Goal: Task Accomplishment & Management: Use online tool/utility

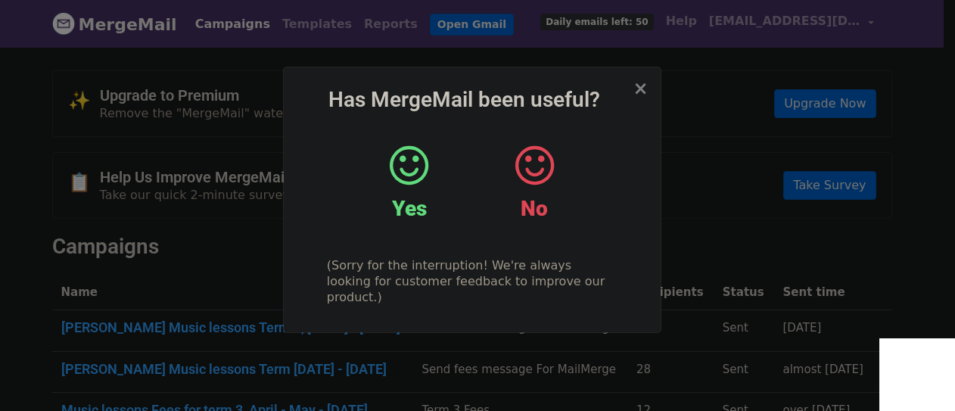
click at [409, 160] on icon at bounding box center [409, 165] width 39 height 45
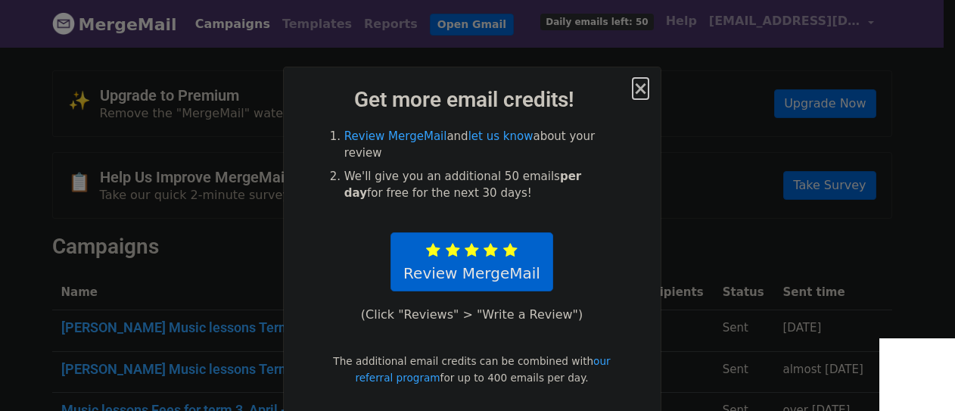
click at [636, 85] on span "×" at bounding box center [640, 88] width 15 height 21
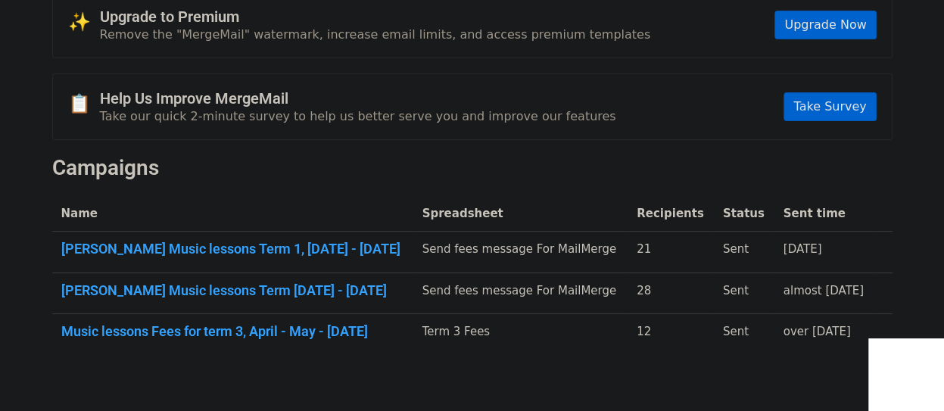
scroll to position [3, 0]
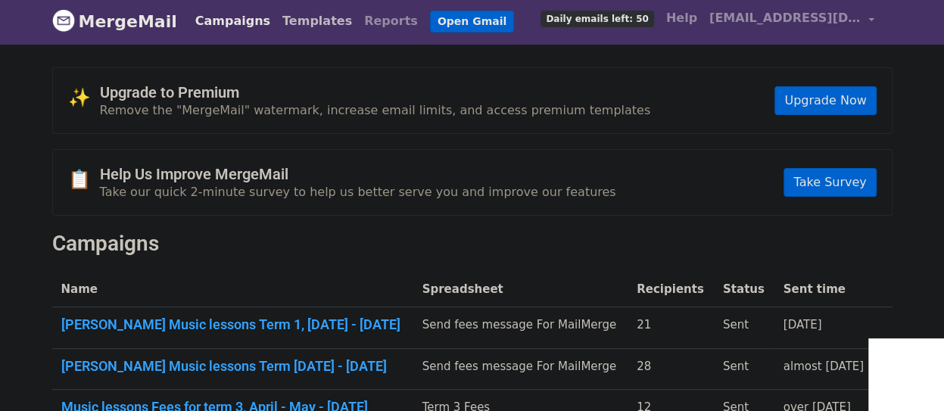
click at [298, 20] on link "Templates" at bounding box center [317, 21] width 82 height 30
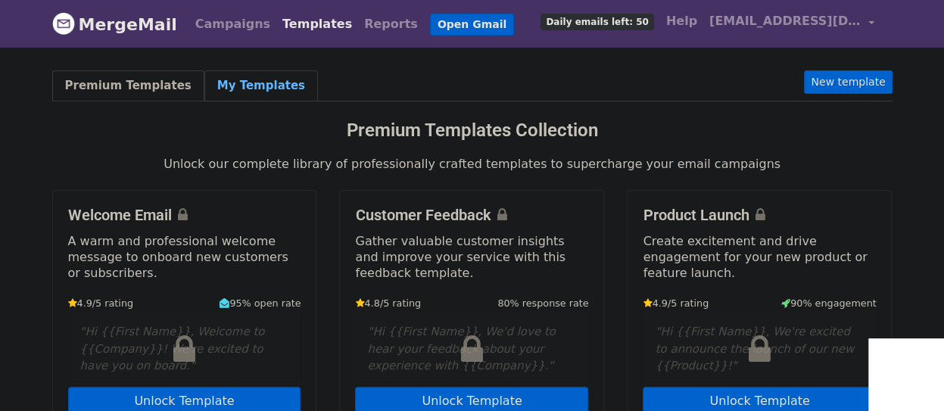
click at [235, 80] on link "My Templates" at bounding box center [260, 85] width 113 height 31
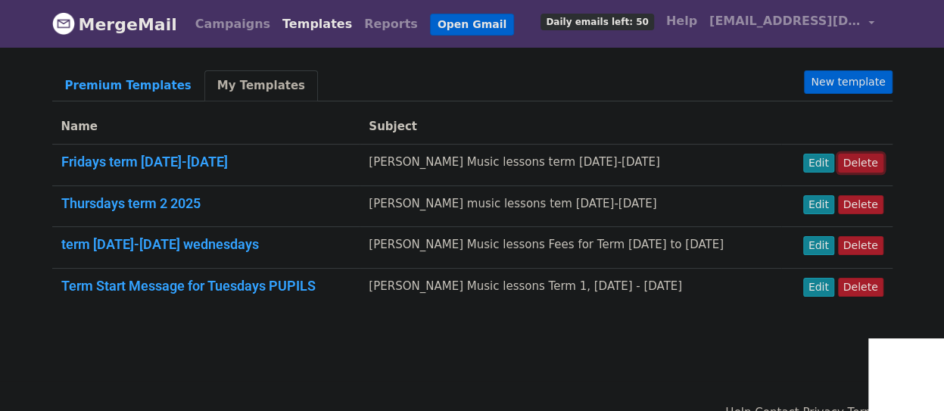
click at [869, 158] on link "Delete" at bounding box center [860, 163] width 45 height 19
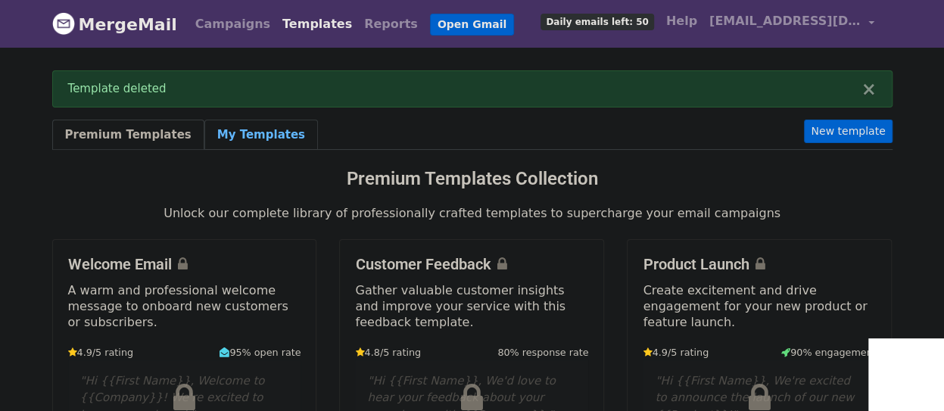
click at [240, 141] on link "My Templates" at bounding box center [260, 135] width 113 height 31
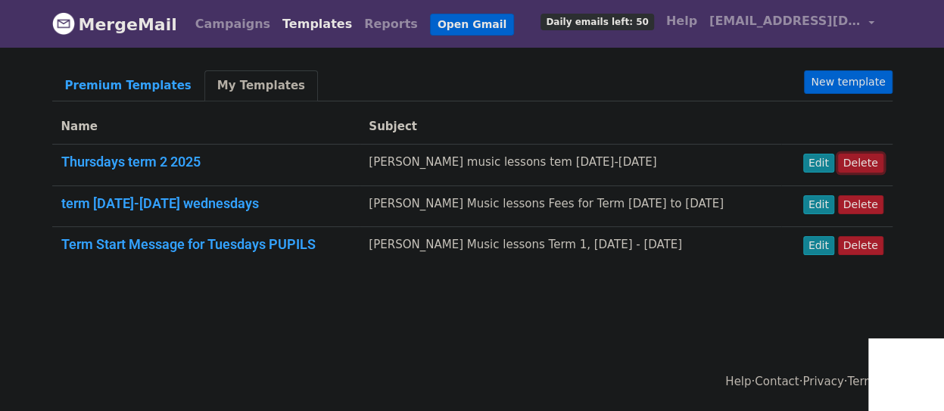
click at [862, 165] on link "Delete" at bounding box center [860, 163] width 45 height 19
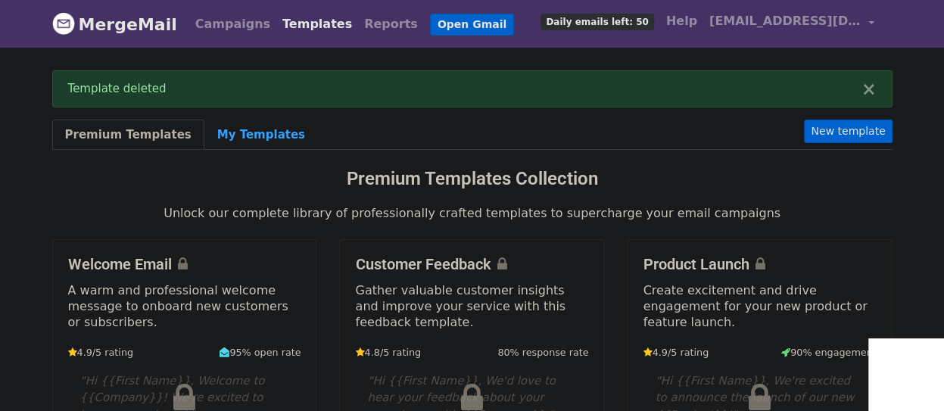
click at [280, 23] on link "Templates" at bounding box center [317, 24] width 82 height 30
click at [235, 134] on link "My Templates" at bounding box center [260, 135] width 113 height 31
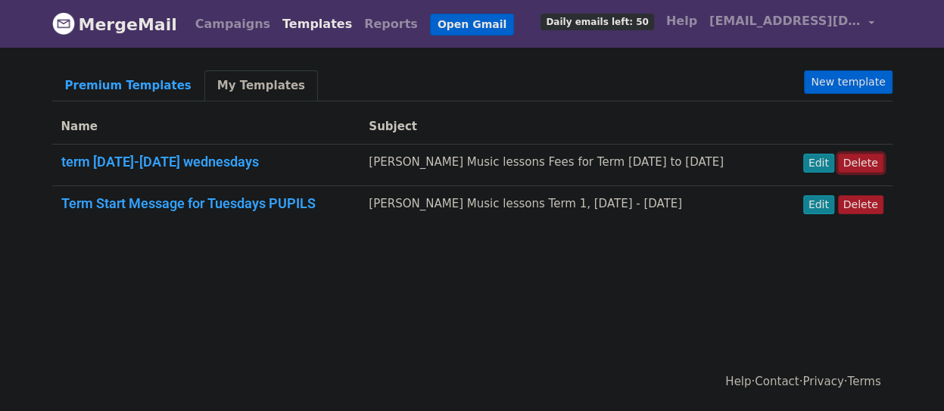
click at [866, 160] on link "Delete" at bounding box center [860, 163] width 45 height 19
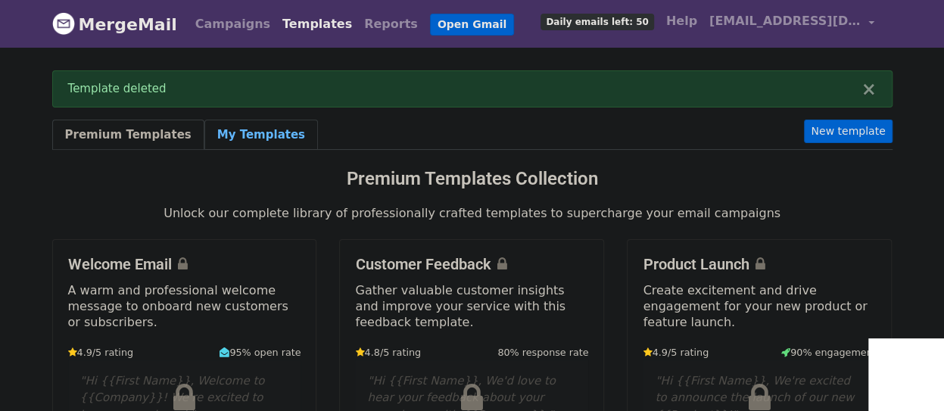
click at [247, 133] on link "My Templates" at bounding box center [260, 135] width 113 height 31
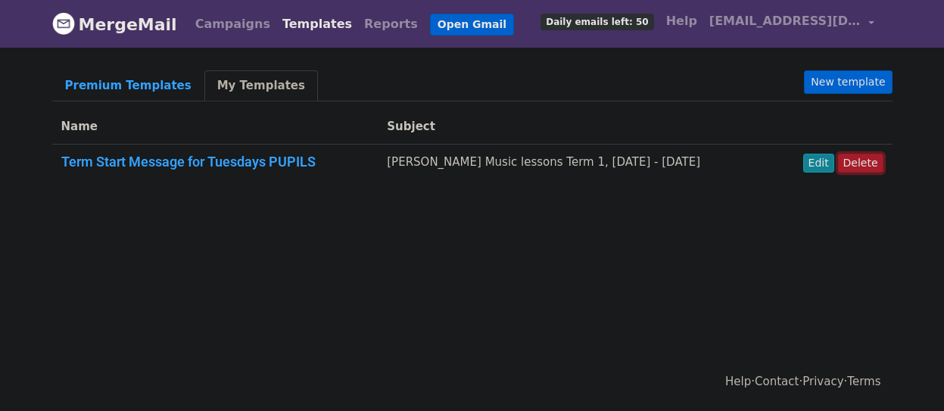
click at [863, 166] on link "Delete" at bounding box center [860, 163] width 45 height 19
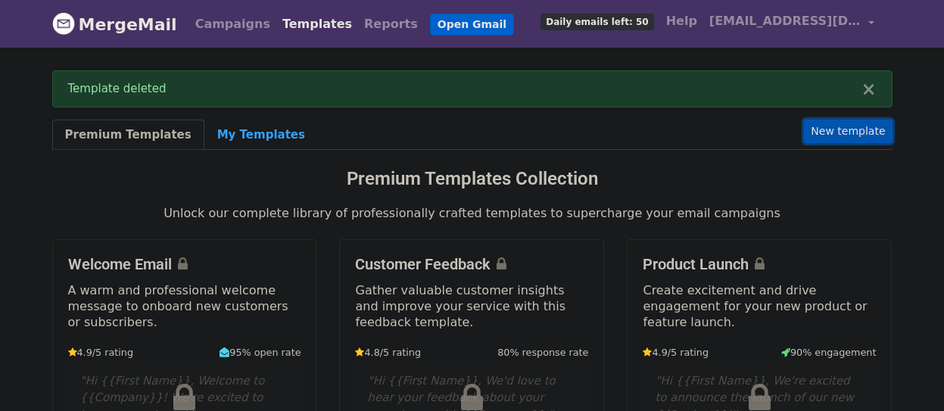
click at [846, 124] on link "New template" at bounding box center [848, 131] width 88 height 23
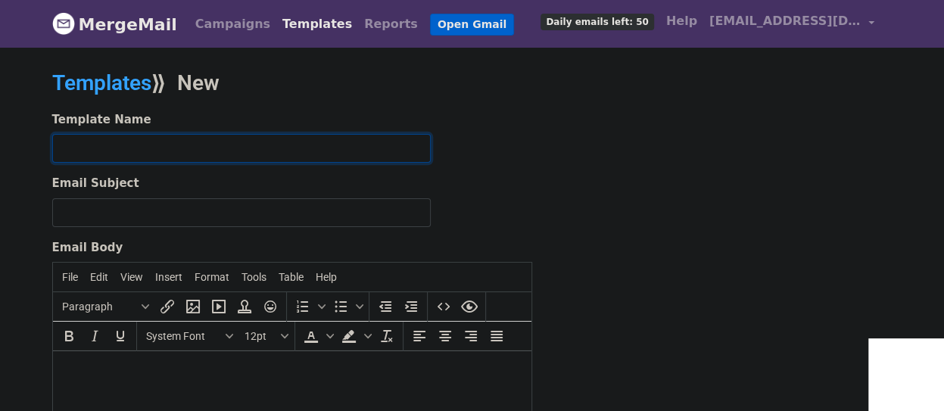
click at [98, 145] on input "text" at bounding box center [241, 148] width 378 height 29
type input "Term 1 details"
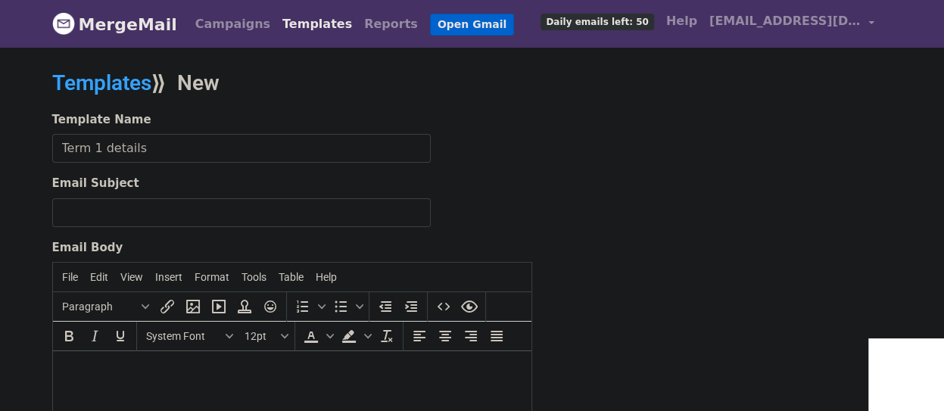
click at [122, 175] on label "Email Subject" at bounding box center [95, 183] width 87 height 17
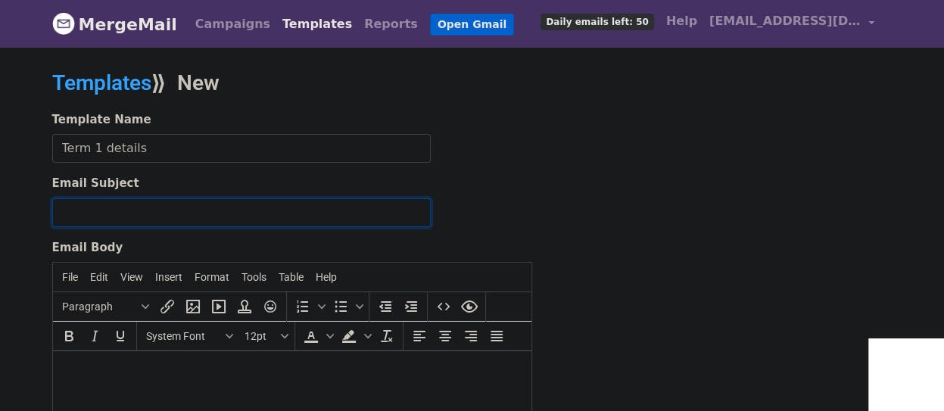
click at [122, 198] on input "Email Subject" at bounding box center [241, 212] width 378 height 29
type input "S"
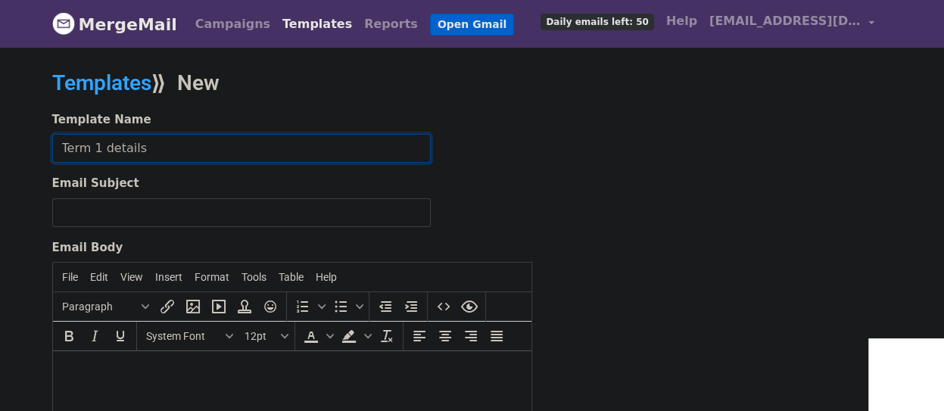
click at [150, 141] on input "Term 1 details" at bounding box center [241, 148] width 378 height 29
click at [62, 148] on input "Term 1 details" at bounding box center [241, 148] width 378 height 29
click at [181, 151] on input "2025 Term 1 details" at bounding box center [241, 148] width 378 height 29
type input "2025 Term 1 details Sep-Dec"
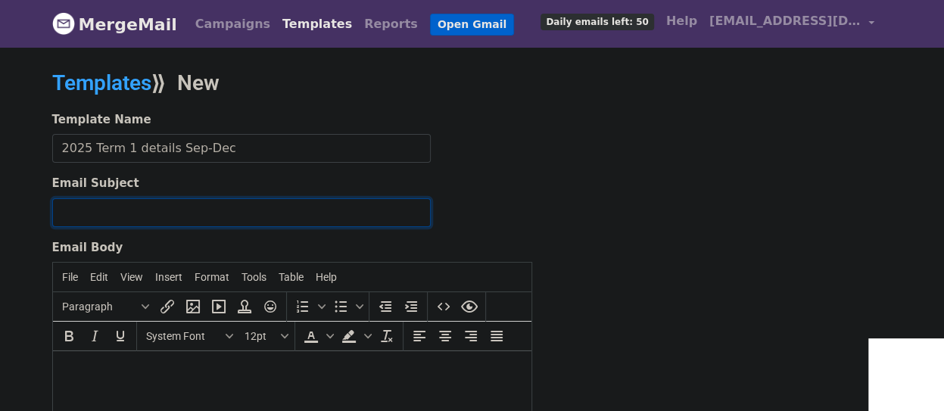
click at [151, 216] on input "Email Subject" at bounding box center [241, 212] width 378 height 29
click at [197, 213] on input "Peter Tobin Music Lesson Term 1" at bounding box center [241, 212] width 378 height 29
click at [303, 211] on input "Peter Tobin Music Lessons;Details for Term 1" at bounding box center [241, 212] width 378 height 29
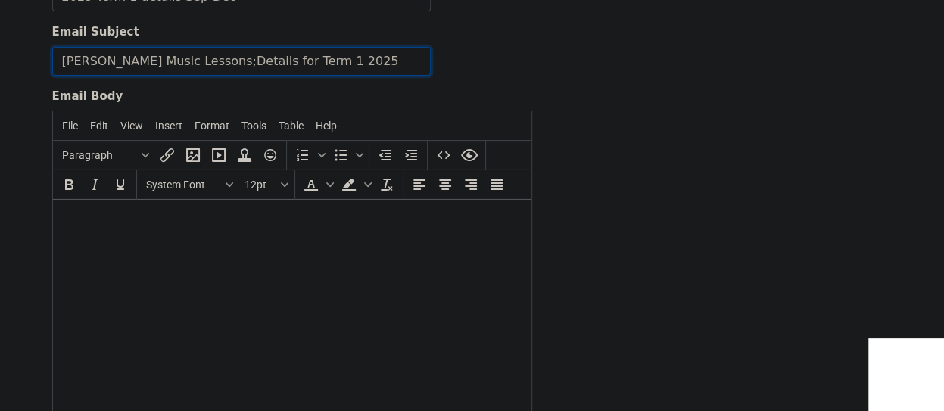
scroll to position [76, 0]
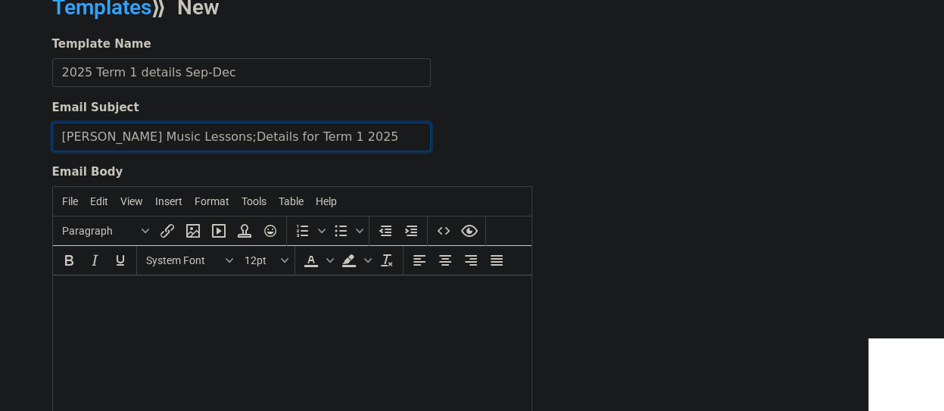
type input "Peter Tobin Music Lessons;Details for Term 1 2025"
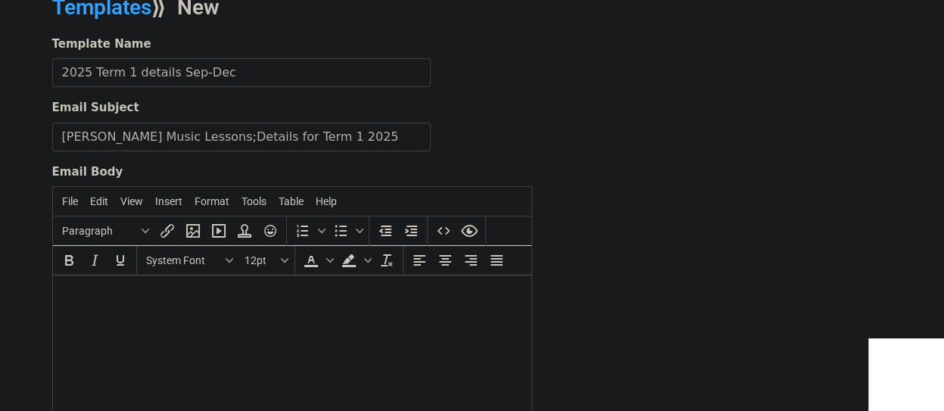
click at [681, 235] on div "Template Name 2025 Term 1 details Sep-Dec Email Subject Peter Tobin Music Lesso…" at bounding box center [472, 302] width 863 height 533
paste body
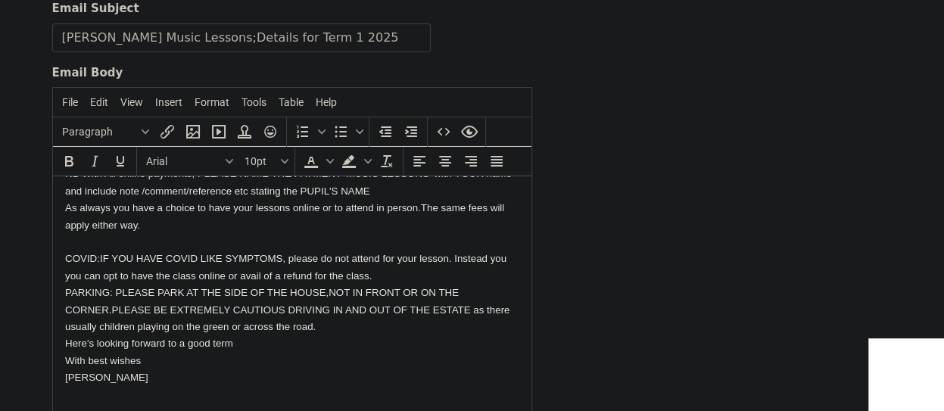
scroll to position [250, 0]
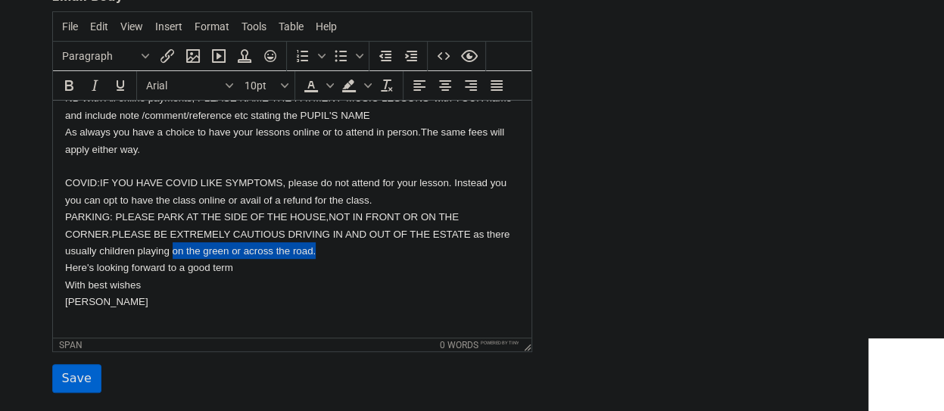
drag, startPoint x: 350, startPoint y: 253, endPoint x: 199, endPoint y: 256, distance: 150.6
click at [199, 256] on body "Hi Maike,Peter Tobin here, I hope you've had a good summer,please read through …" at bounding box center [291, 5] width 455 height 644
click at [602, 244] on div "Template Name 2025 Term 1 details Sep-Dec Email Subject Peter Tobin Music Lesso…" at bounding box center [472, 127] width 863 height 533
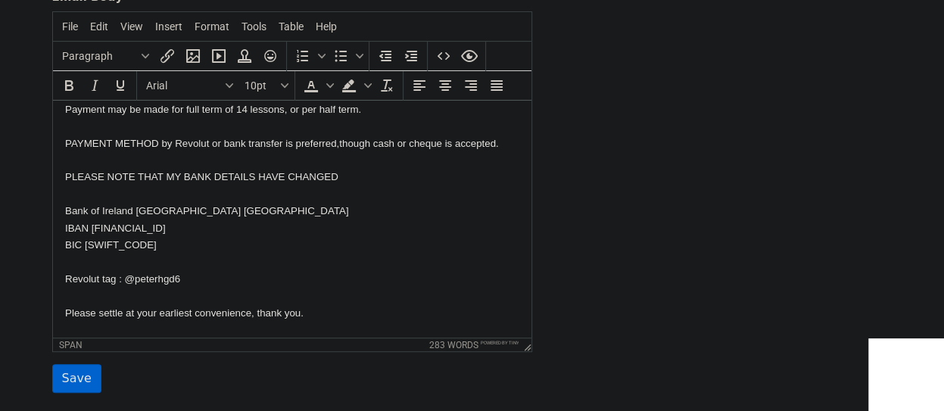
scroll to position [0, 0]
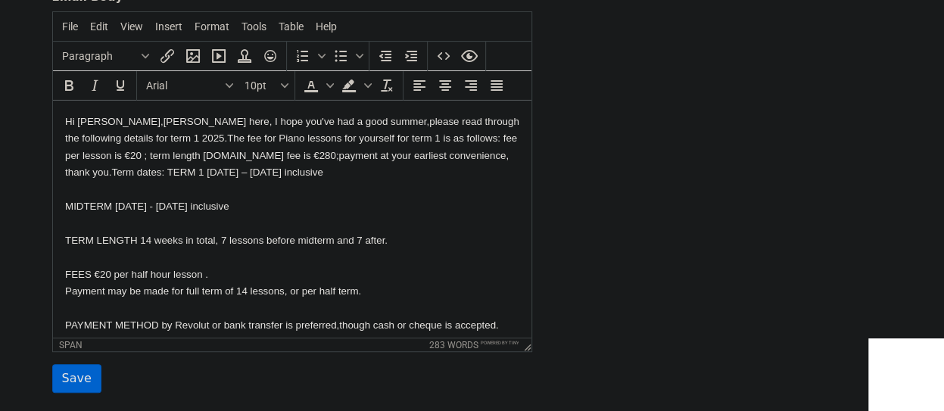
click at [682, 151] on div "Template Name 2025 Term 1 details Sep-Dec Email Subject Peter Tobin Music Lesso…" at bounding box center [472, 127] width 863 height 533
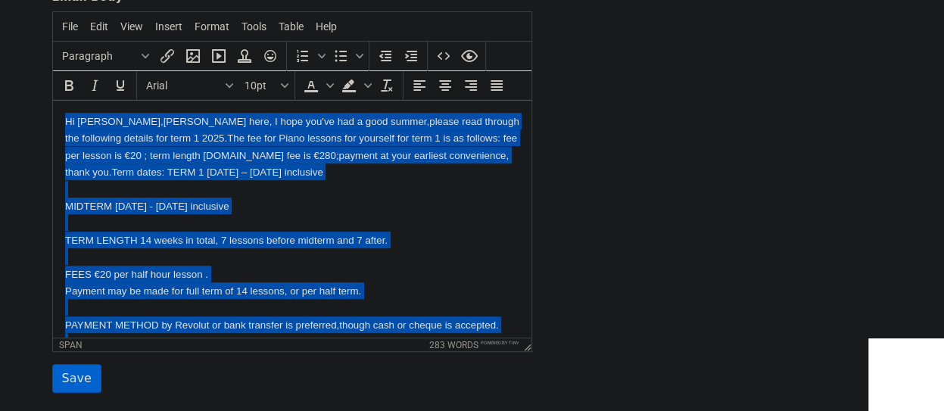
drag, startPoint x: 123, startPoint y: 305, endPoint x: 53, endPoint y: 64, distance: 250.5
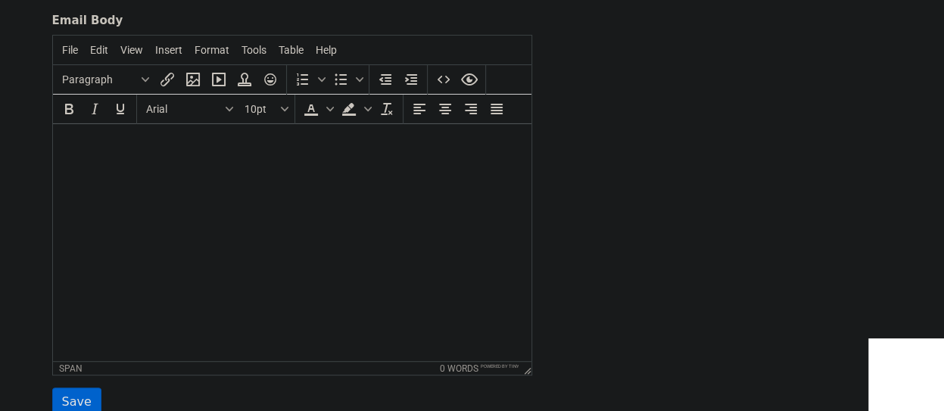
scroll to position [352, 0]
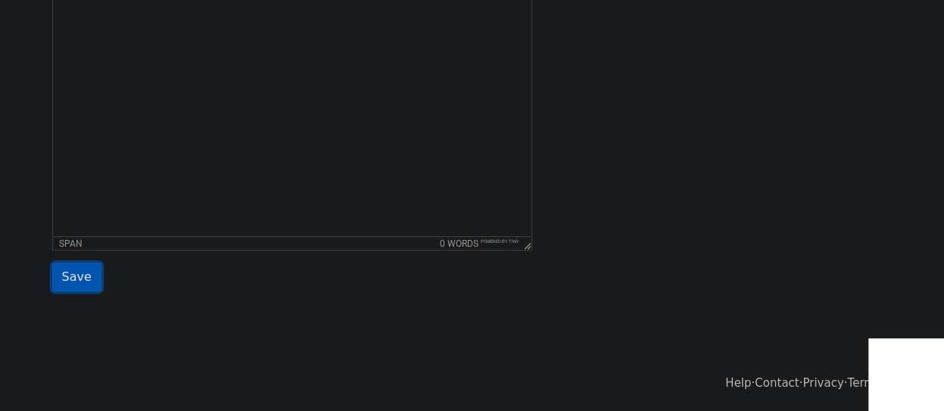
click at [77, 275] on input "Save" at bounding box center [76, 277] width 49 height 29
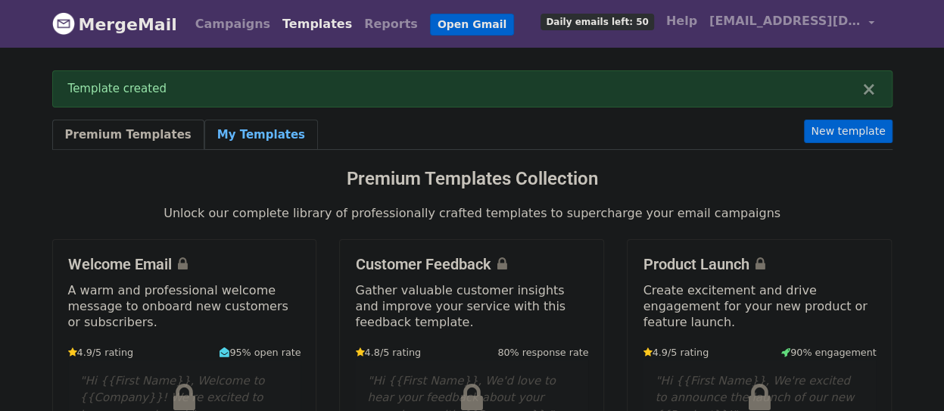
click at [241, 135] on link "My Templates" at bounding box center [260, 135] width 113 height 31
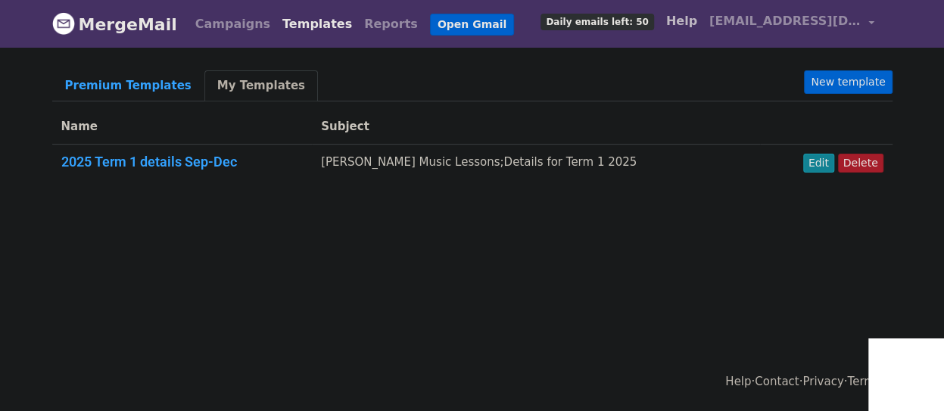
click at [703, 20] on link "Help" at bounding box center [681, 21] width 43 height 30
click at [434, 28] on link "Open Gmail" at bounding box center [472, 25] width 84 height 22
click at [822, 163] on link "Edit" at bounding box center [818, 163] width 31 height 19
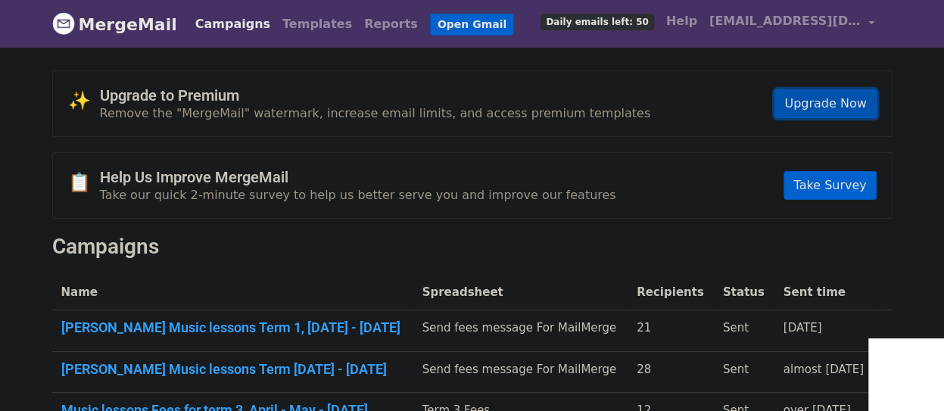
click at [820, 101] on link "Upgrade Now" at bounding box center [824, 103] width 101 height 29
click at [358, 20] on link "Reports" at bounding box center [391, 24] width 66 height 30
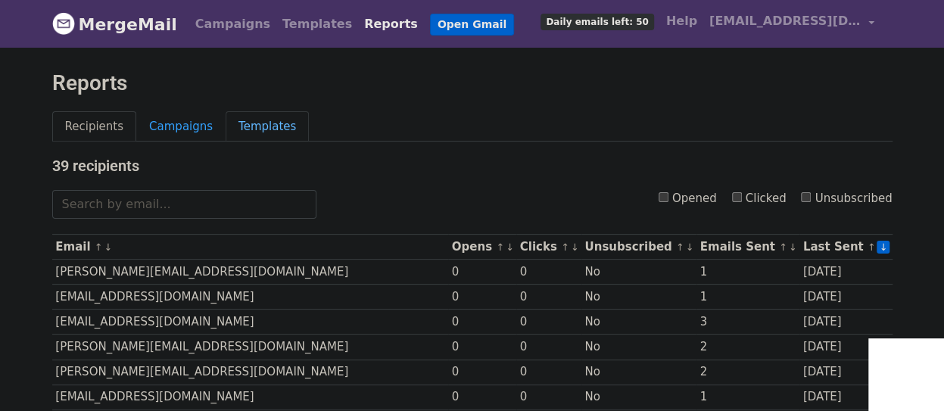
click at [234, 118] on link "Templates" at bounding box center [266, 126] width 83 height 31
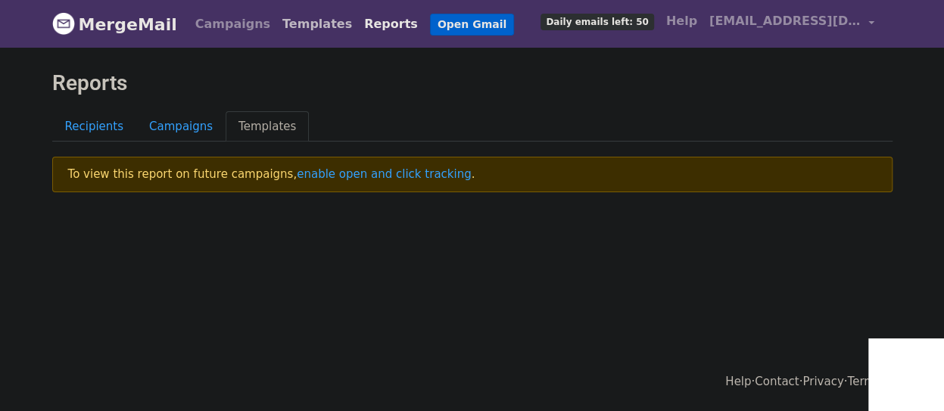
click at [286, 25] on link "Templates" at bounding box center [317, 24] width 82 height 30
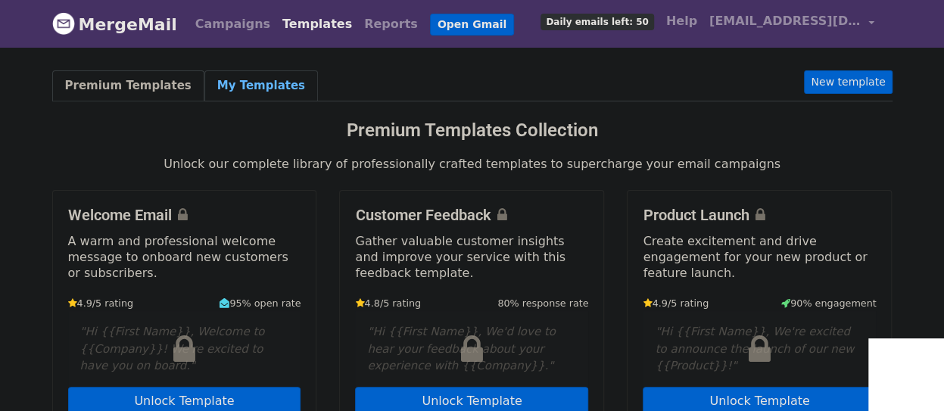
click at [241, 84] on link "My Templates" at bounding box center [260, 85] width 113 height 31
